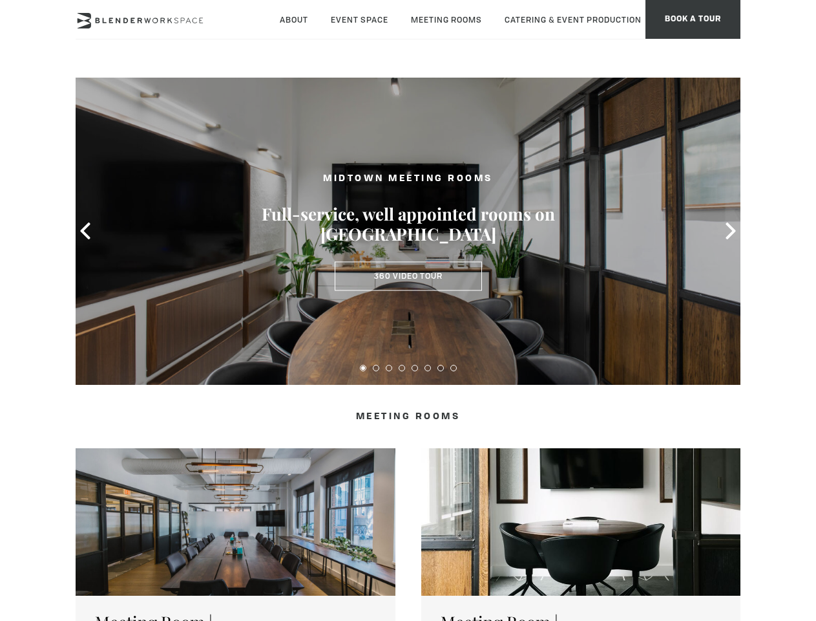
type div "[DATE]"
